Goal: Task Accomplishment & Management: Use online tool/utility

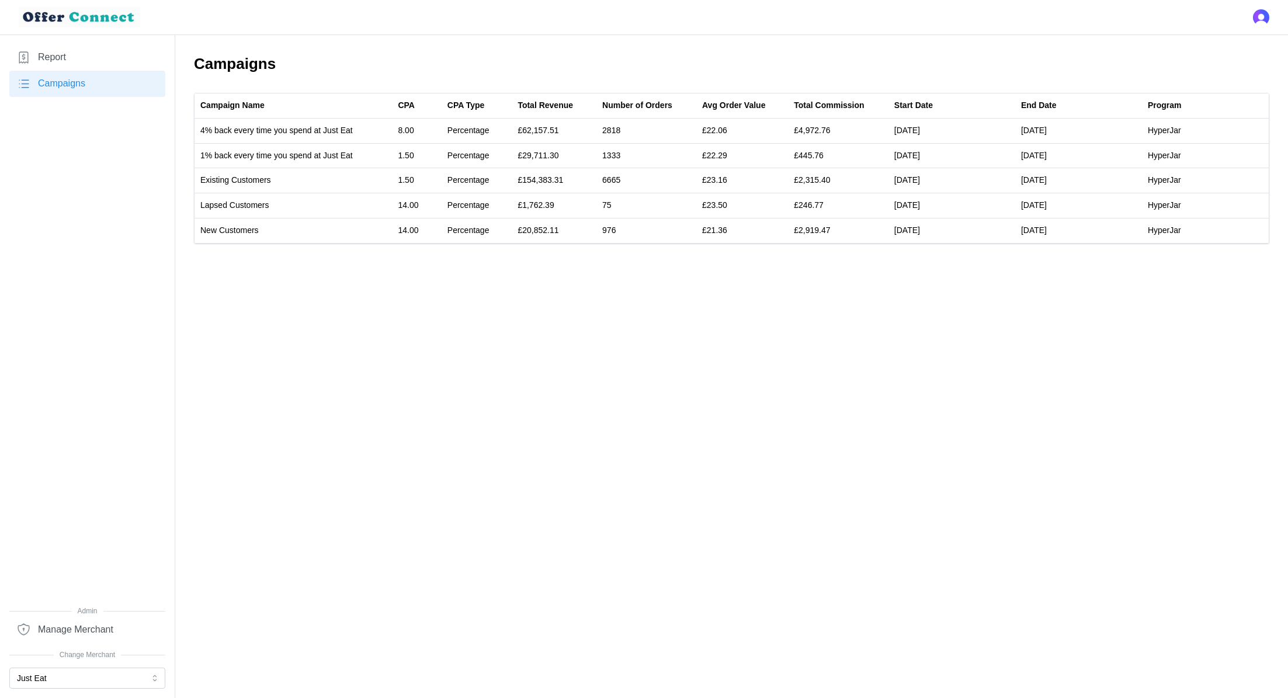
click at [64, 65] on link "Report" at bounding box center [87, 57] width 156 height 26
click at [86, 45] on link "Report" at bounding box center [87, 57] width 156 height 26
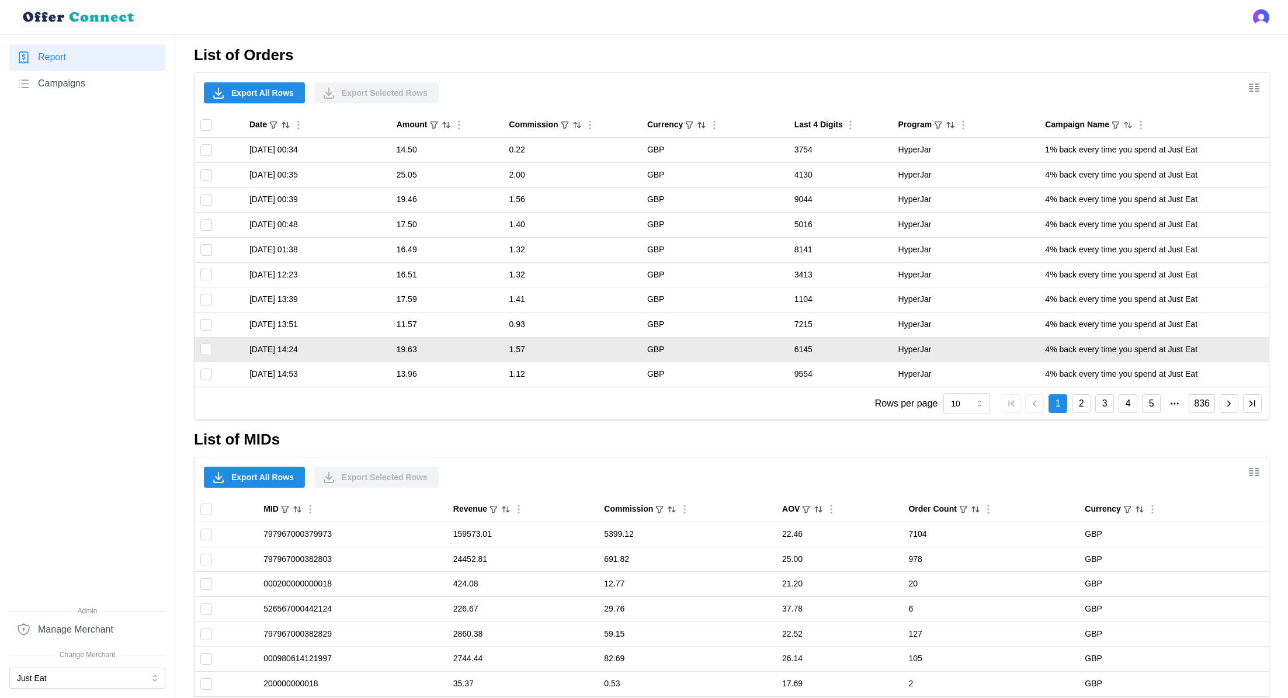
scroll to position [691, 0]
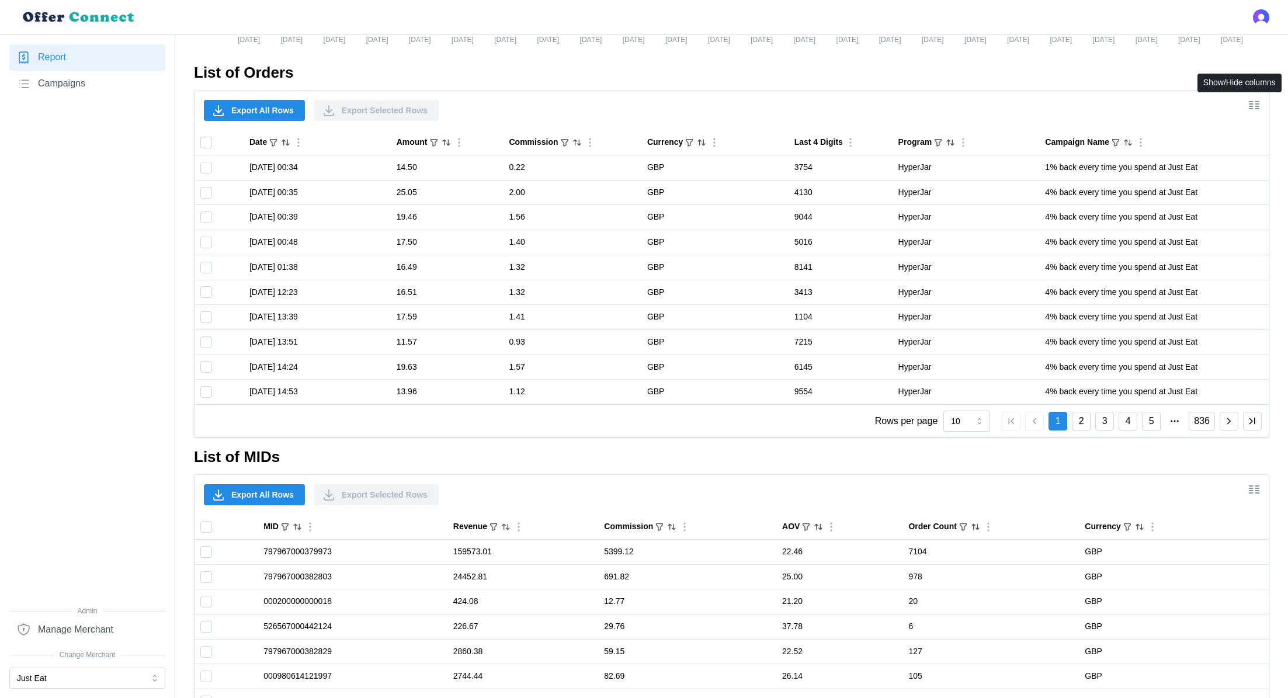
click at [1256, 106] on icon "Show/Hide columns" at bounding box center [1258, 106] width 4 height 0
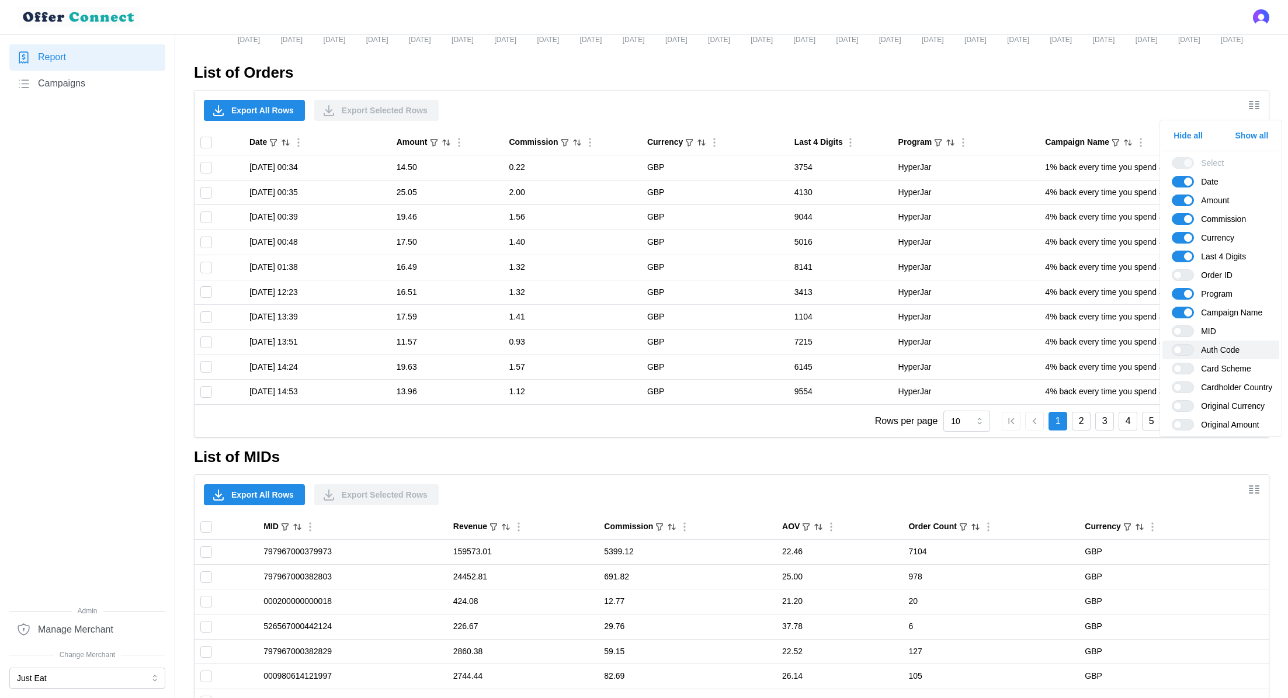
click at [1188, 352] on span at bounding box center [1188, 350] width 14 height 11
click at [1171, 344] on input "Auth Code" at bounding box center [1171, 344] width 0 height 0
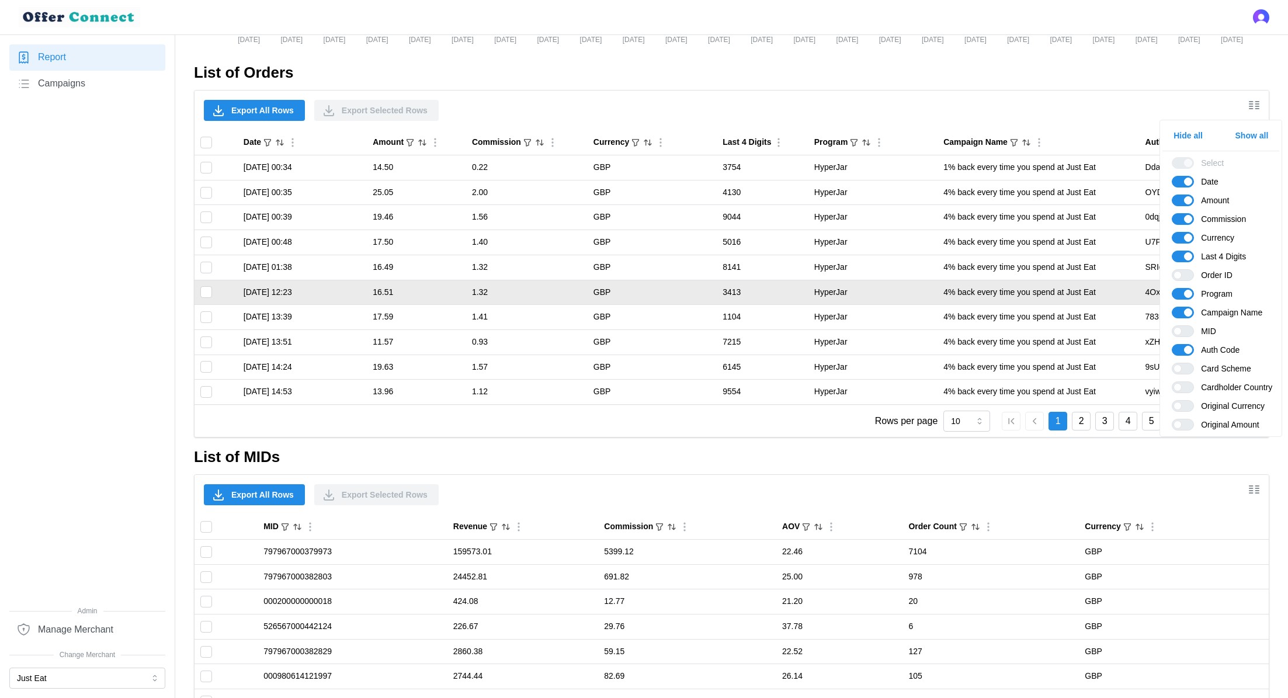
click at [997, 301] on td "4% back every time you spend at Just Eat" at bounding box center [1037, 292] width 201 height 25
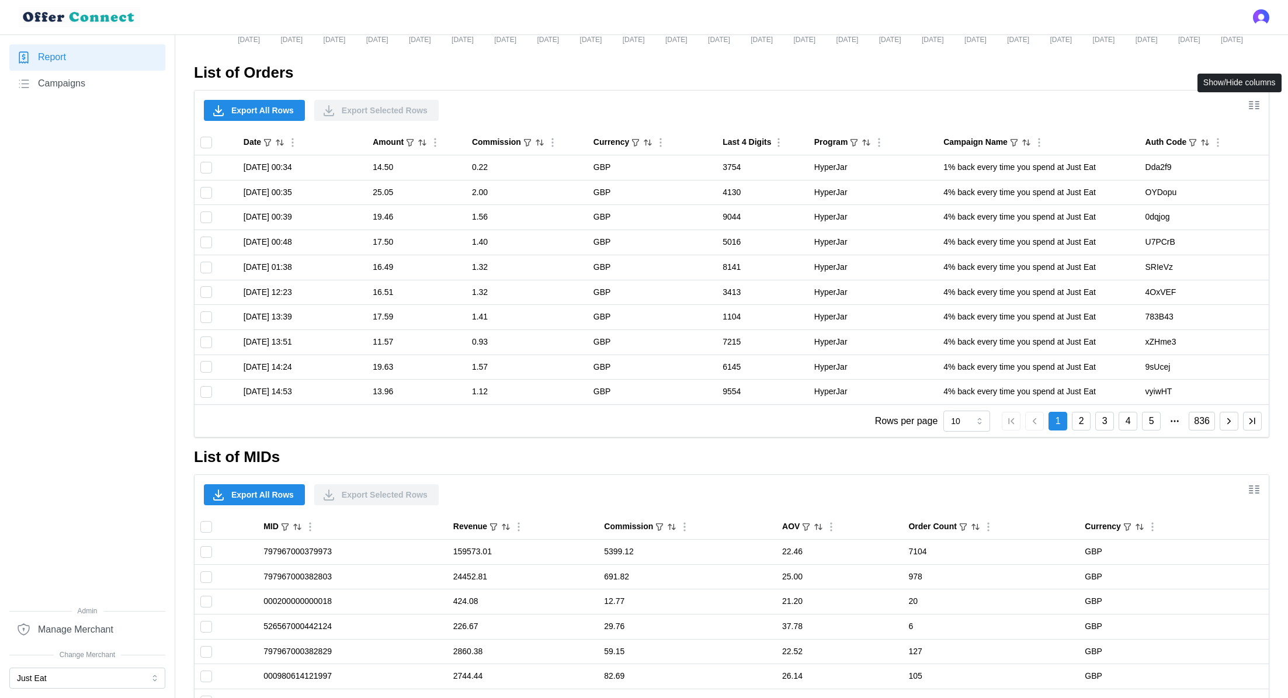
click at [1251, 102] on icon "Show/Hide columns" at bounding box center [1251, 102] width 4 height 0
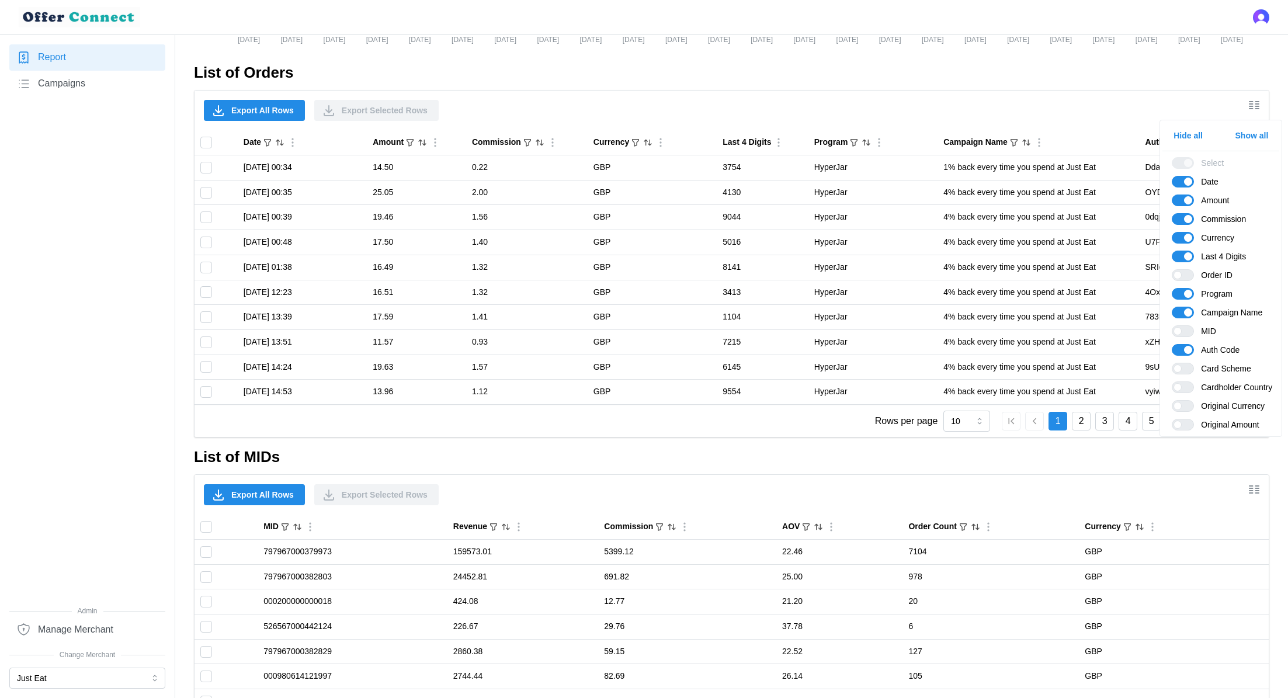
click at [924, 100] on div "Export All Rows Export Selected Rows" at bounding box center [731, 111] width 1074 height 40
